Goal: Book appointment/travel/reservation

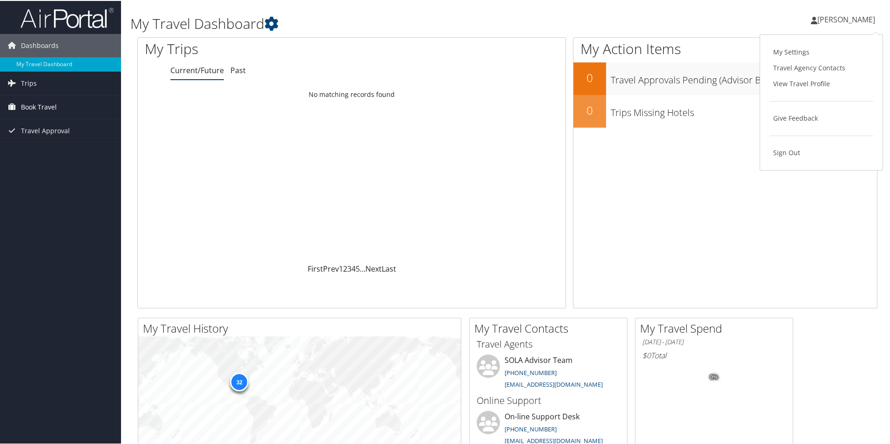
click at [47, 108] on span "Book Travel" at bounding box center [39, 106] width 36 height 23
click at [45, 133] on link "Book/Manage Online Trips" at bounding box center [60, 139] width 121 height 14
